Goal: Task Accomplishment & Management: Manage account settings

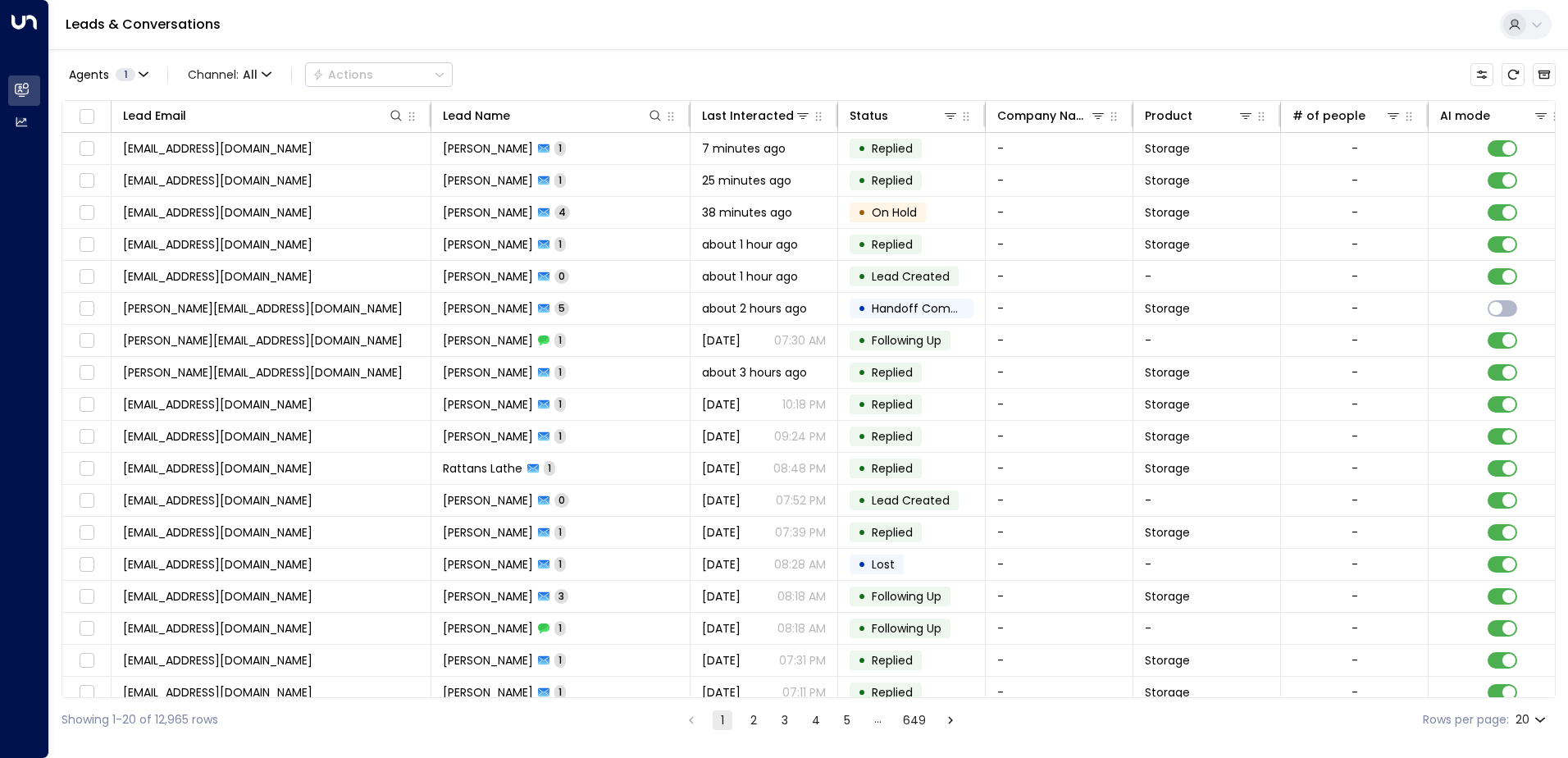
scroll to position [0, 619]
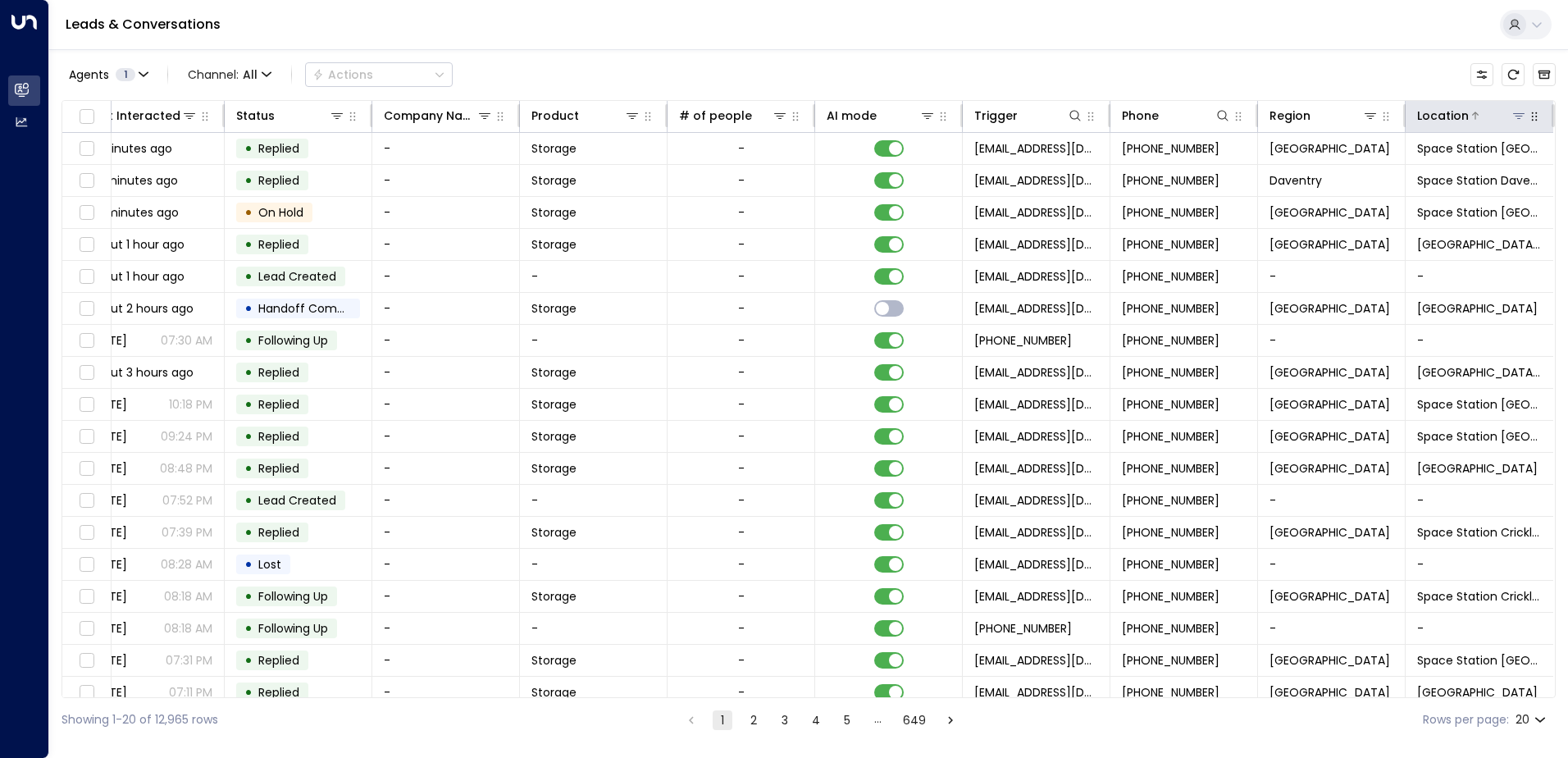
click at [1513, 114] on icon at bounding box center [1518, 116] width 12 height 5
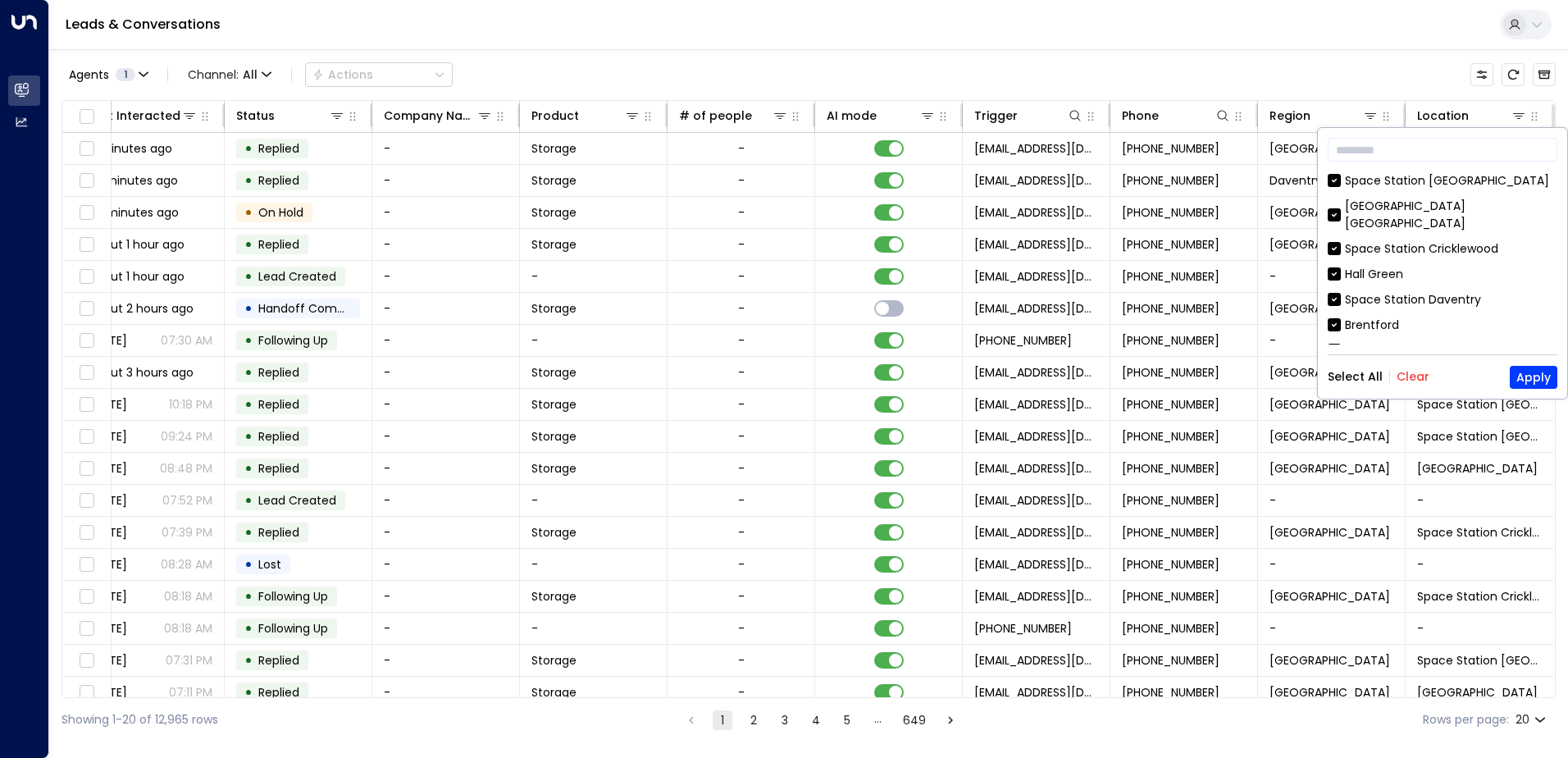
click at [1408, 371] on button "Clear" at bounding box center [1414, 377] width 33 height 14
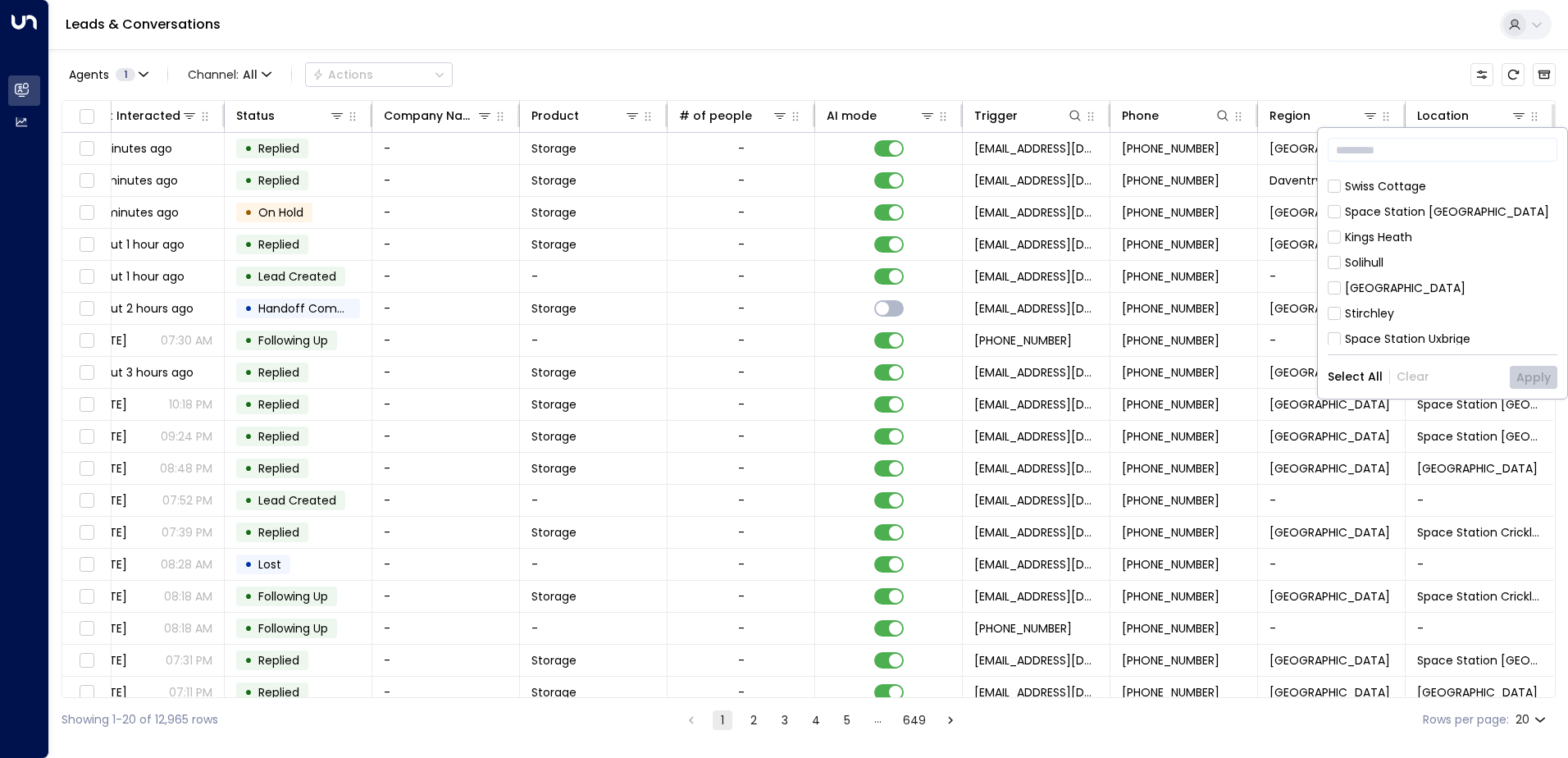
scroll to position [913, 0]
click at [1397, 406] on div "[GEOGRAPHIC_DATA]" at bounding box center [1405, 414] width 120 height 17
click at [1530, 374] on button "Apply" at bounding box center [1534, 377] width 48 height 23
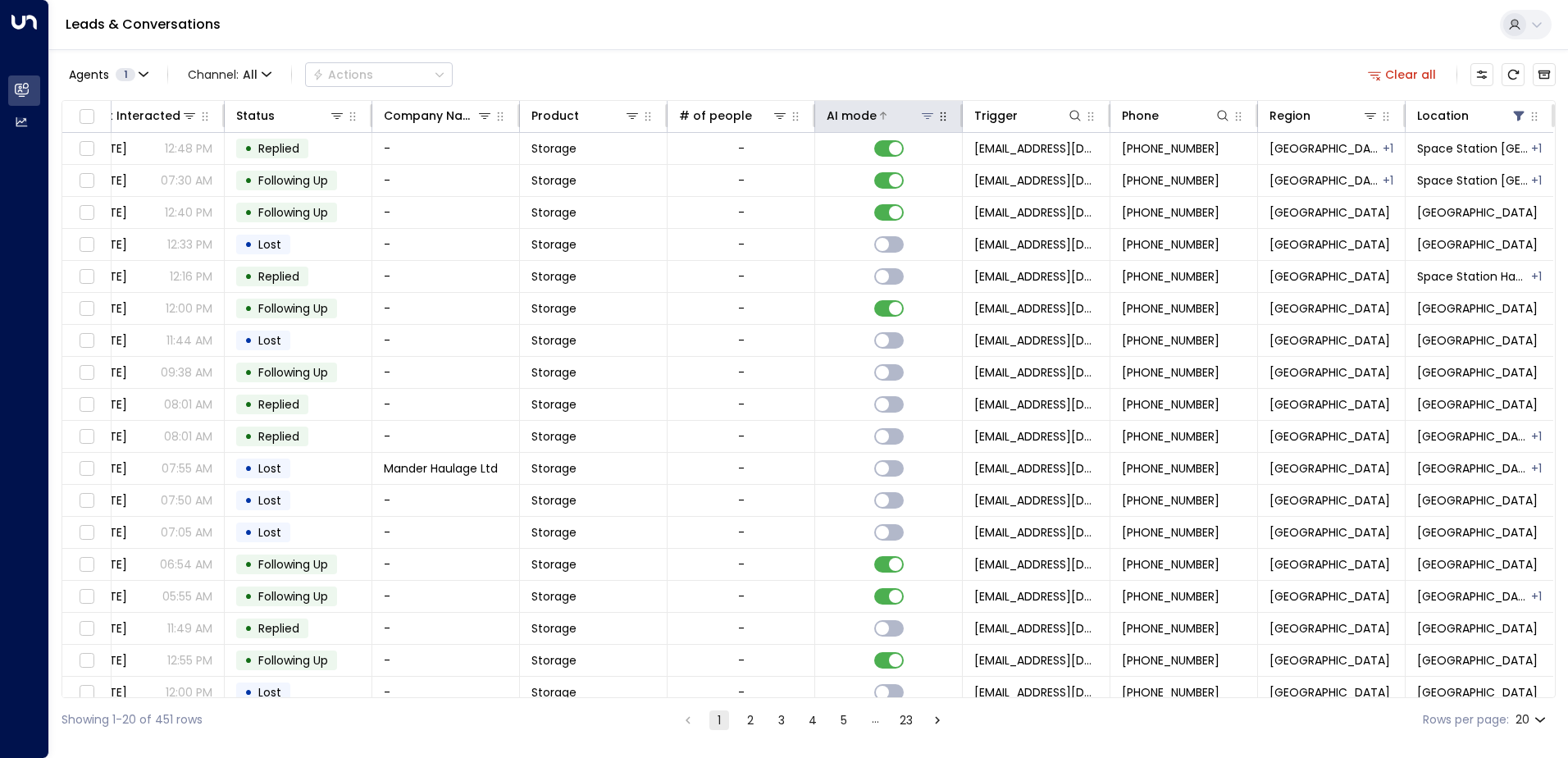
click at [926, 115] on icon at bounding box center [928, 116] width 14 height 14
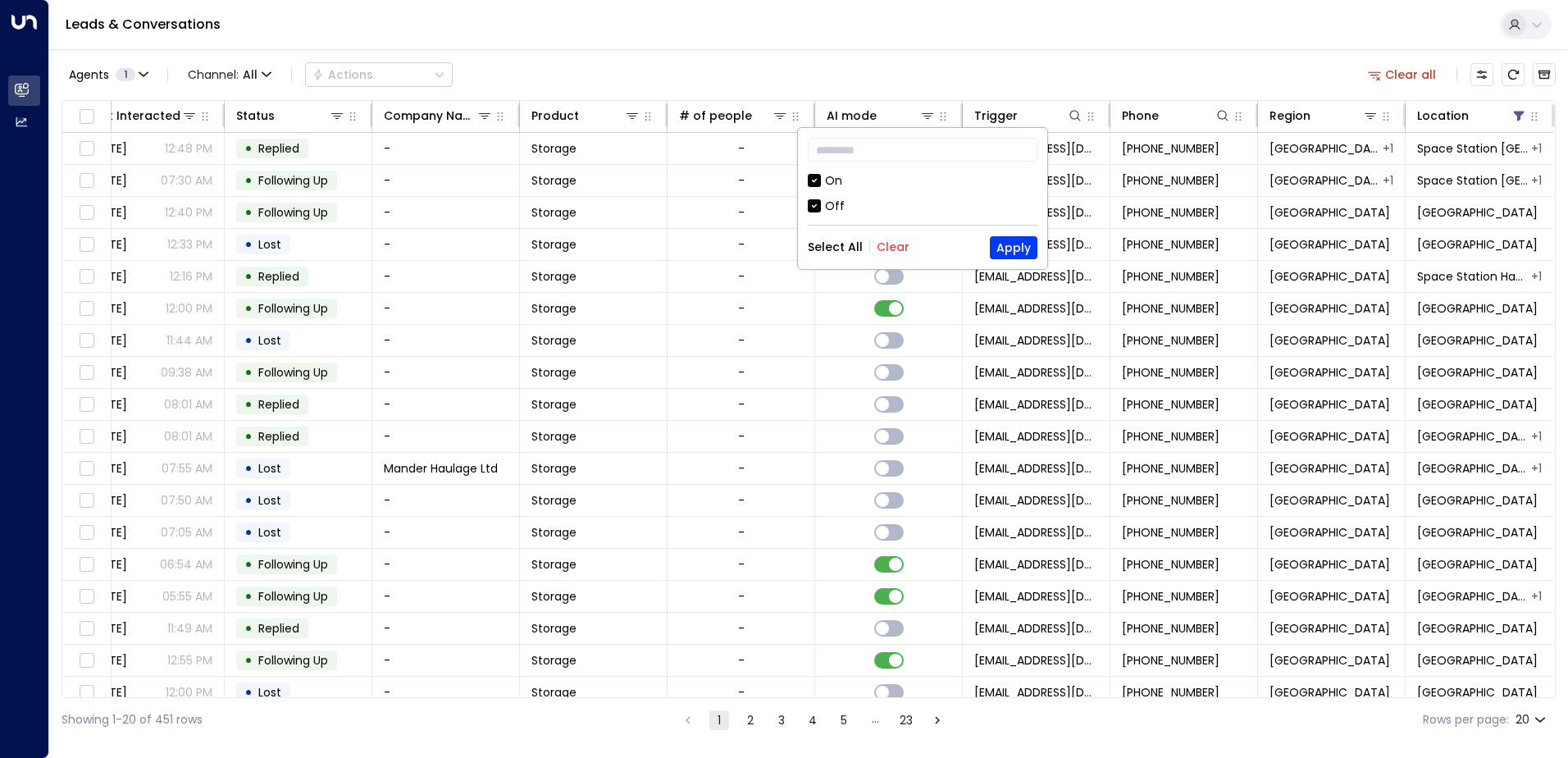
click at [841, 211] on div "Off" at bounding box center [835, 206] width 20 height 17
click at [1004, 248] on button "Apply" at bounding box center [1013, 248] width 48 height 23
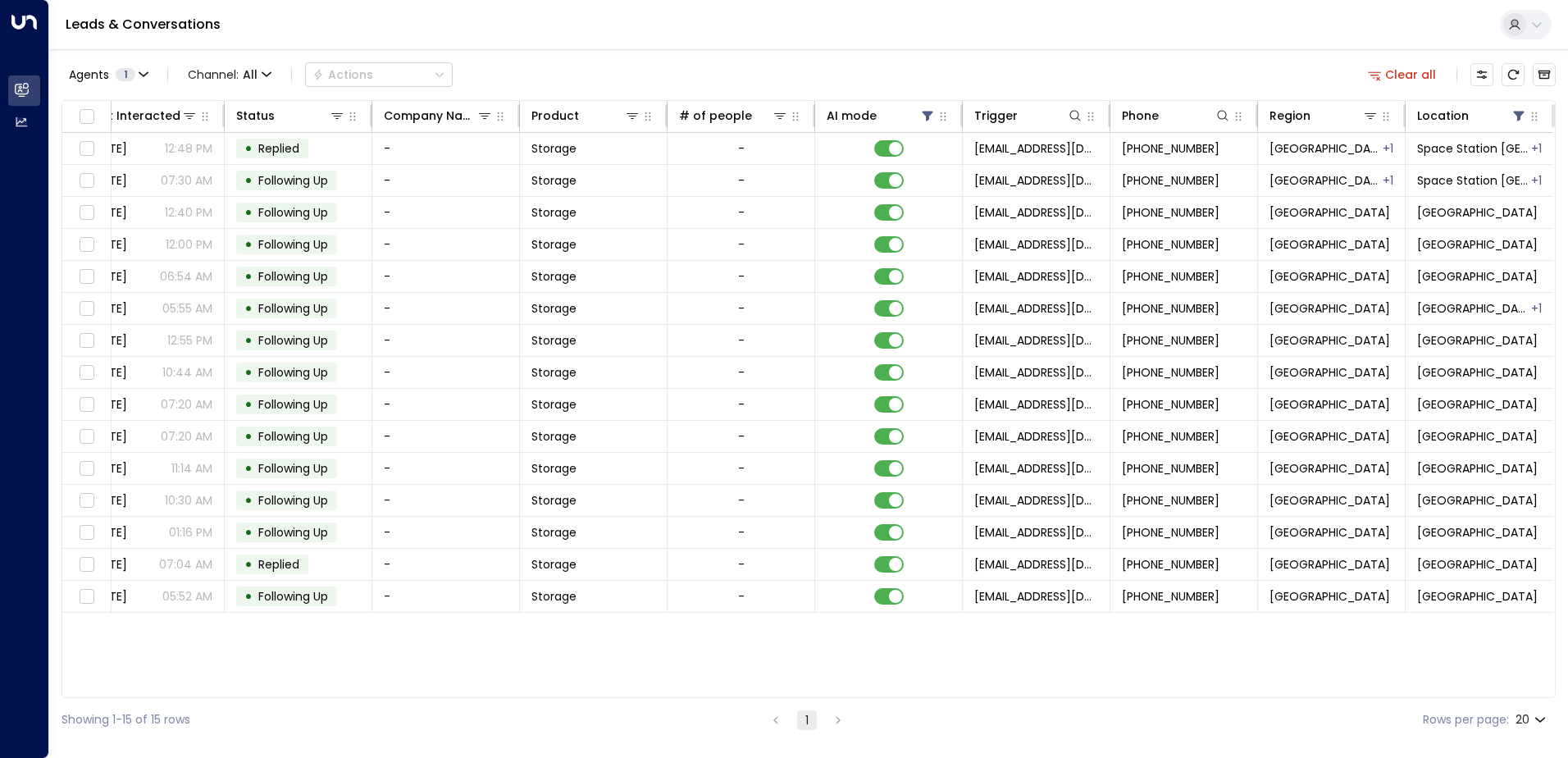
scroll to position [0, 613]
click at [1545, 35] on button at bounding box center [1526, 24] width 51 height 30
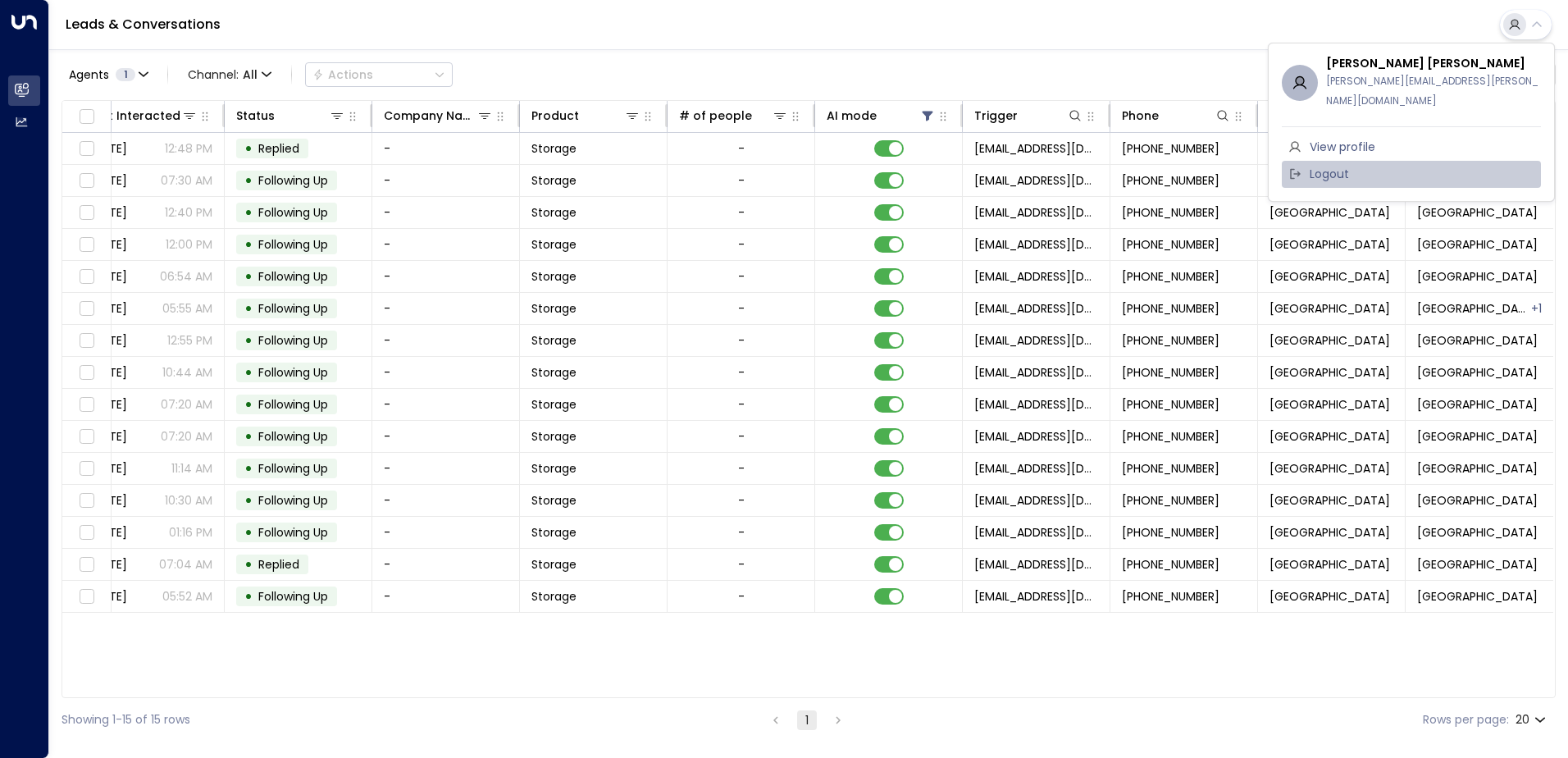
click at [1330, 165] on span "Logout" at bounding box center [1330, 173] width 40 height 17
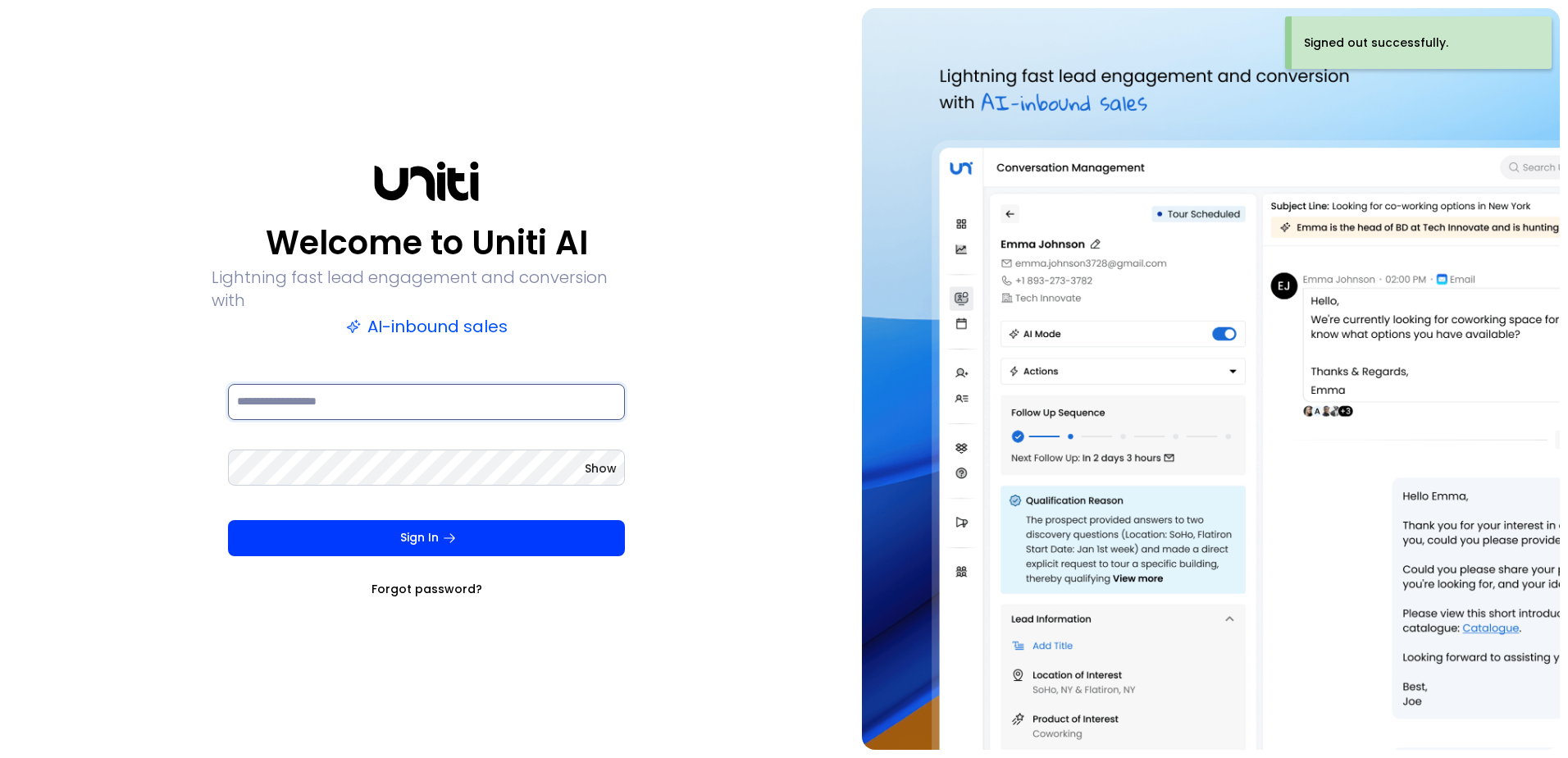
type input "**********"
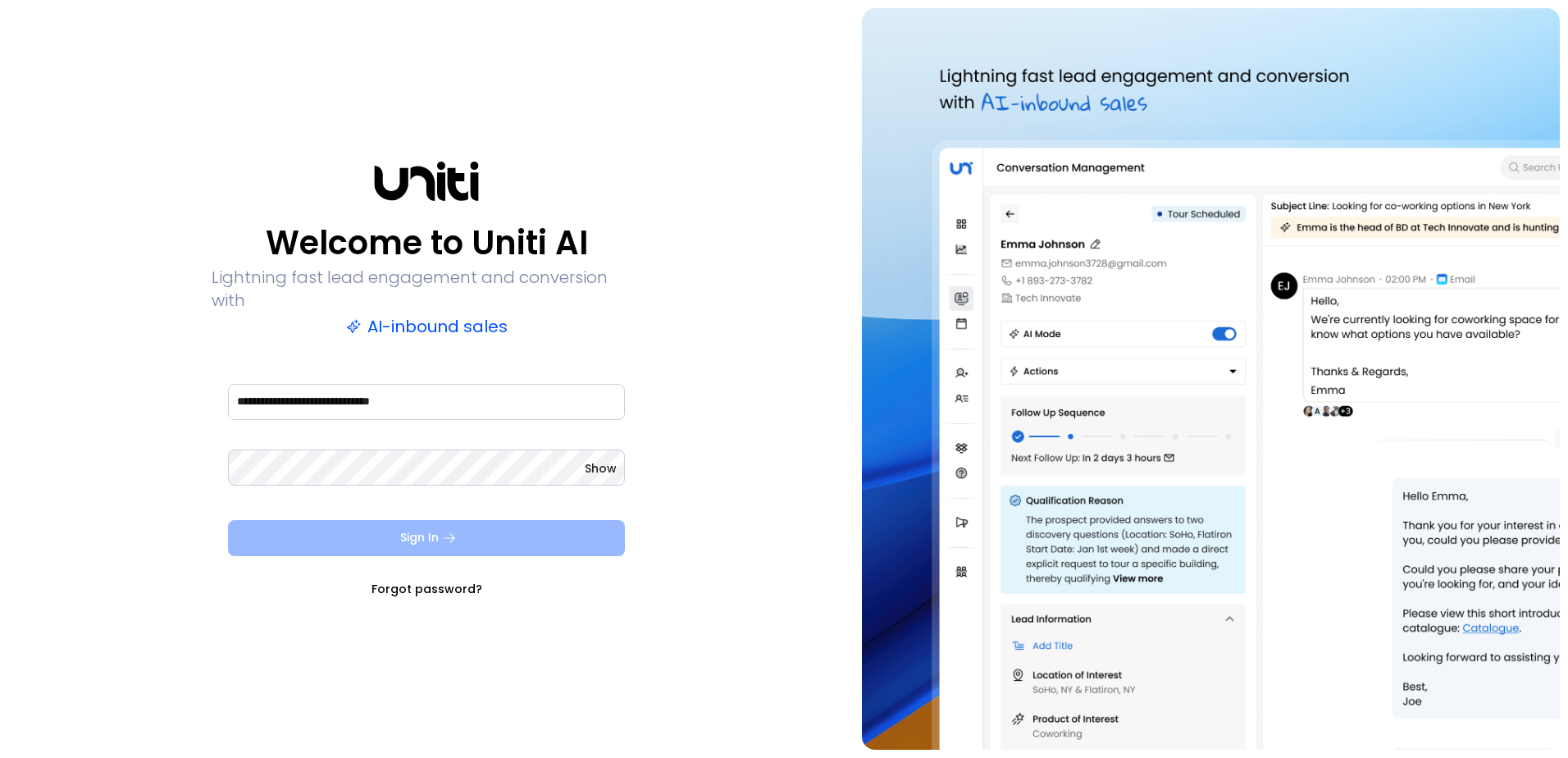
click at [444, 531] on icon "submit" at bounding box center [449, 538] width 14 height 14
